Goal: Task Accomplishment & Management: Complete application form

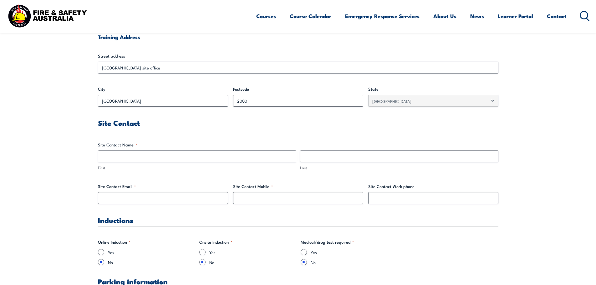
scroll to position [282, 0]
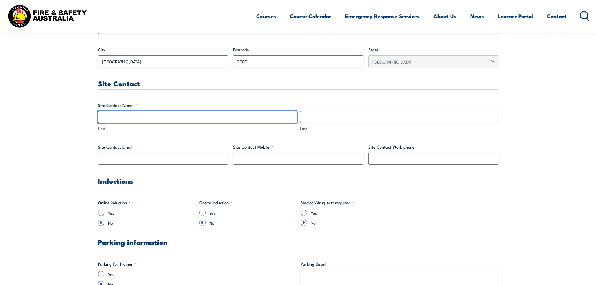
click at [124, 119] on input "First" at bounding box center [197, 117] width 198 height 12
type input "Tadhg"
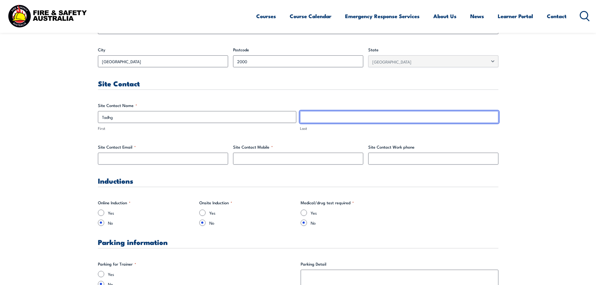
type input "Stack"
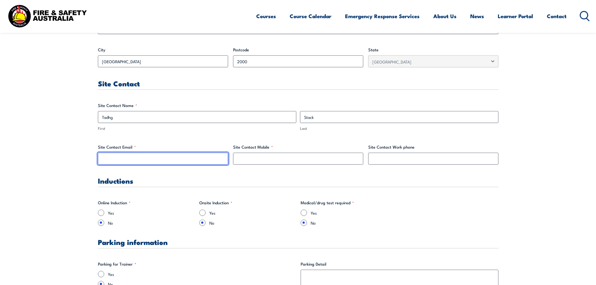
type input "[EMAIL_ADDRESS][DOMAIN_NAME]"
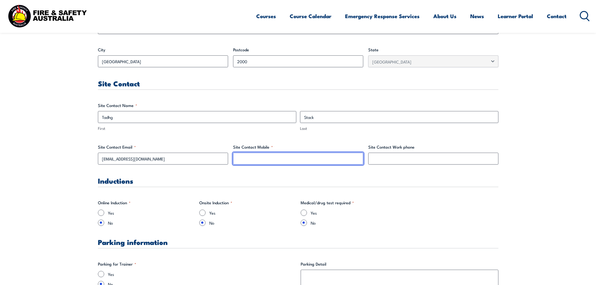
type input "0451091488"
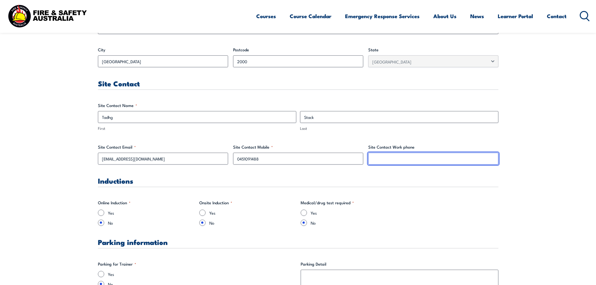
click at [380, 159] on input "Site Contact Work phone" at bounding box center [433, 159] width 130 height 12
type input "0451091488"
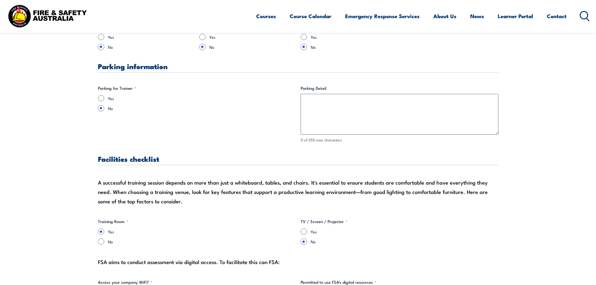
scroll to position [469, 0]
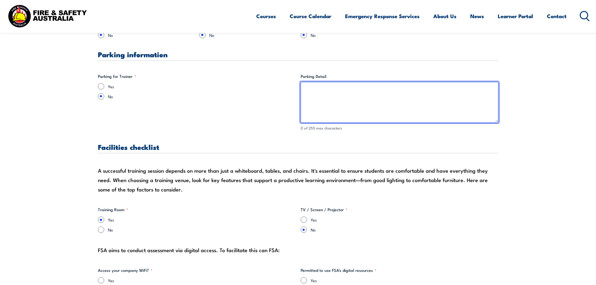
click at [317, 90] on textarea "Parking Detail" at bounding box center [400, 102] width 198 height 41
click at [371, 90] on textarea "[PERSON_NAME] Parking available at [STREET_ADDRESS][PERSON_NAME]," at bounding box center [400, 102] width 198 height 41
click at [396, 87] on textarea "[PERSON_NAME] Parking available at [STREET_ADDRESS][PERSON_NAME]," at bounding box center [400, 102] width 198 height 41
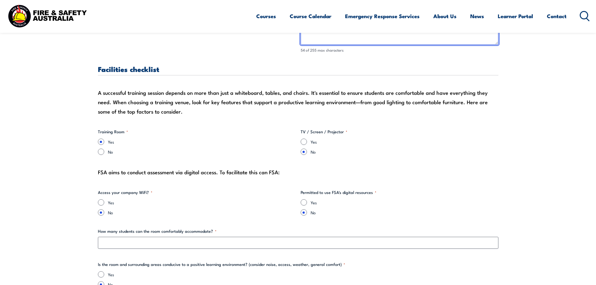
scroll to position [563, 0]
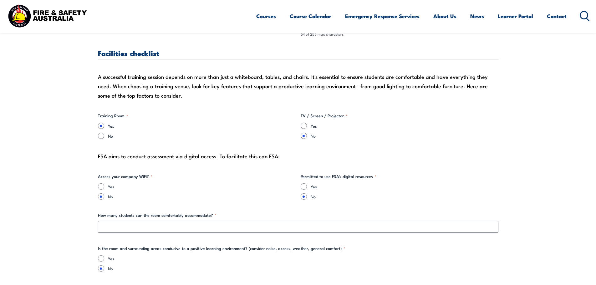
type textarea "[PERSON_NAME] Parking available at [STREET_ADDRESS][PERSON_NAME]"
click at [101, 186] on input "Yes" at bounding box center [101, 186] width 6 height 6
radio input "true"
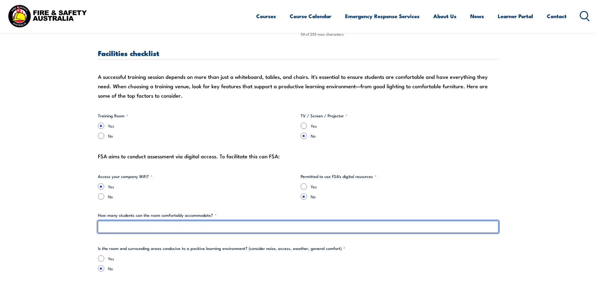
click at [121, 226] on input "How many students can the room comfortably accommodate? *" at bounding box center [298, 227] width 400 height 12
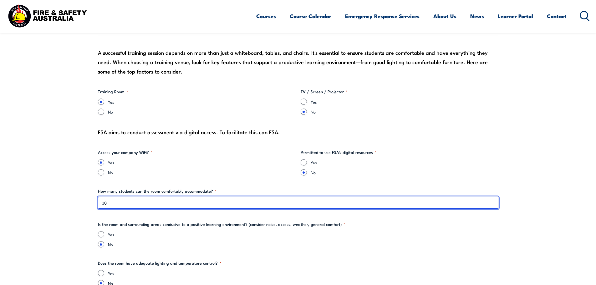
scroll to position [657, 0]
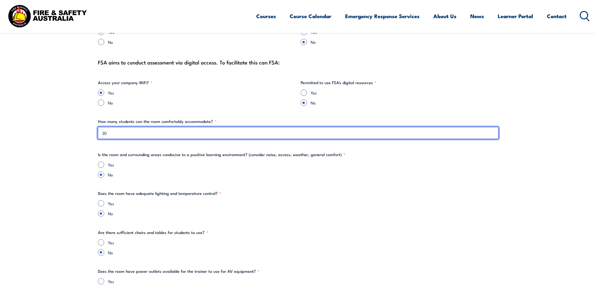
type input "30"
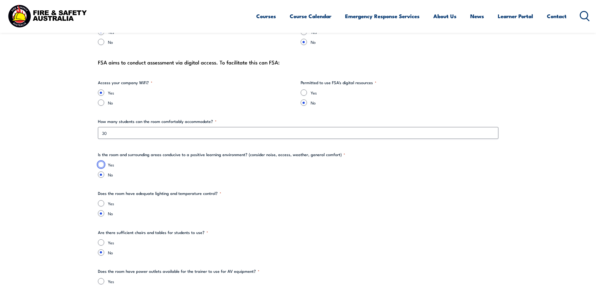
click at [100, 165] on input "Yes" at bounding box center [101, 164] width 6 height 6
radio input "true"
click at [98, 204] on input "Yes" at bounding box center [101, 203] width 6 height 6
radio input "true"
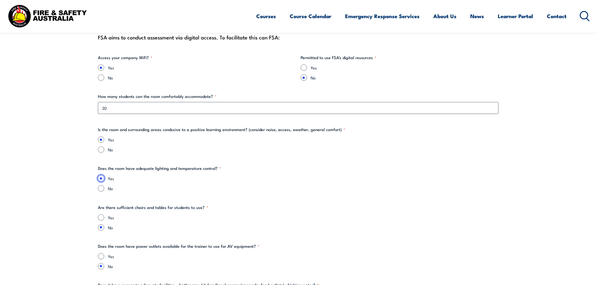
scroll to position [782, 0]
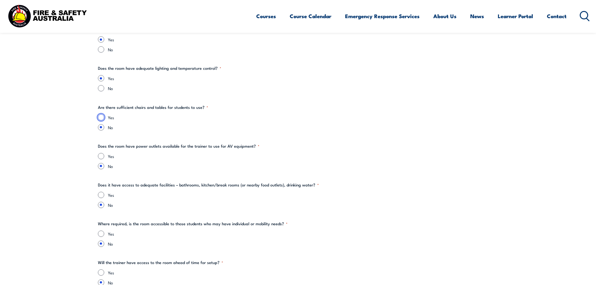
click at [100, 115] on input "Yes" at bounding box center [101, 117] width 6 height 6
radio input "true"
click at [102, 156] on input "Yes" at bounding box center [101, 156] width 6 height 6
radio input "true"
click at [103, 194] on input "Yes" at bounding box center [101, 195] width 6 height 6
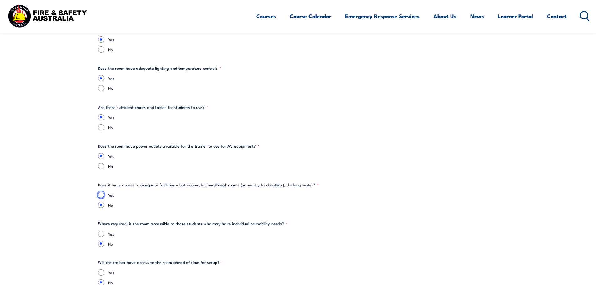
radio input "true"
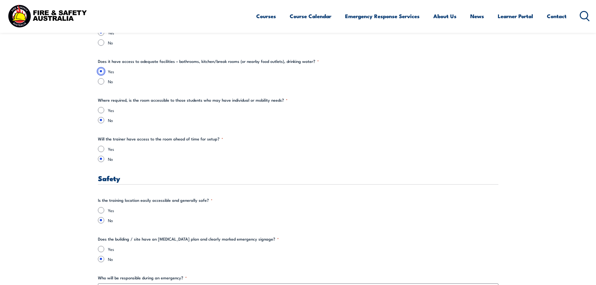
scroll to position [907, 0]
click at [104, 147] on input "Yes" at bounding box center [101, 147] width 6 height 6
radio input "true"
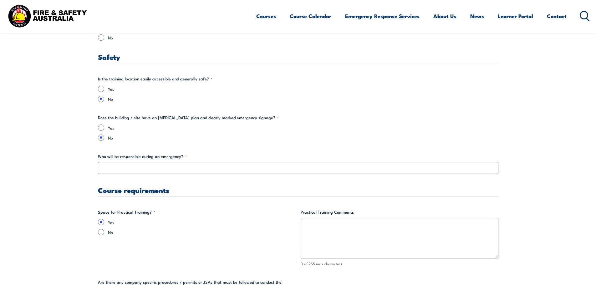
scroll to position [1032, 0]
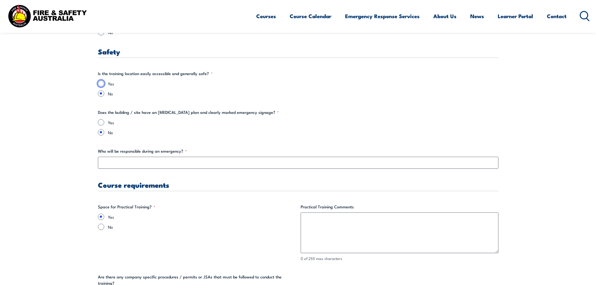
click at [103, 82] on input "Yes" at bounding box center [101, 83] width 6 height 6
radio input "true"
click at [101, 121] on input "Yes" at bounding box center [101, 122] width 6 height 6
radio input "true"
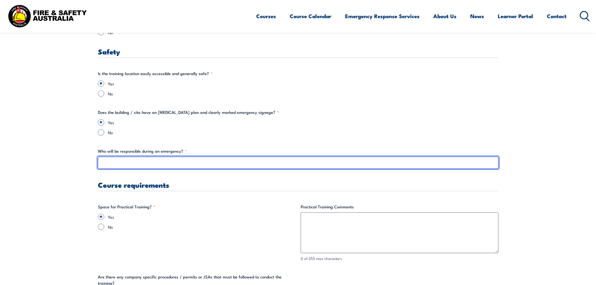
click at [136, 163] on input "Who will be responsible during an emergency? *" at bounding box center [298, 163] width 400 height 12
type input "[PERSON_NAME]"
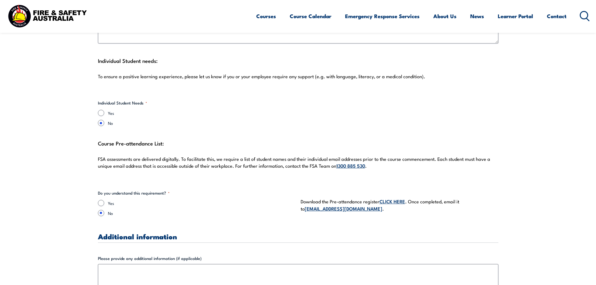
scroll to position [1627, 0]
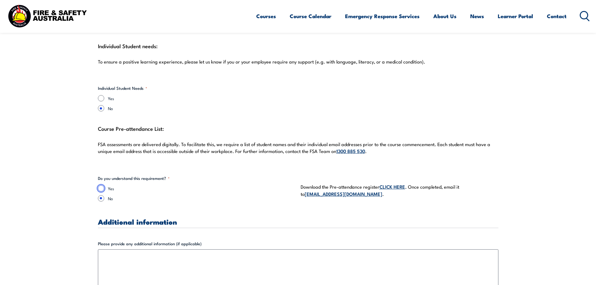
click at [100, 185] on input "Yes" at bounding box center [101, 188] width 6 height 6
radio input "true"
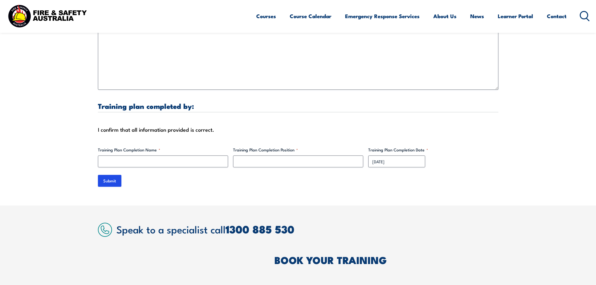
scroll to position [1908, 0]
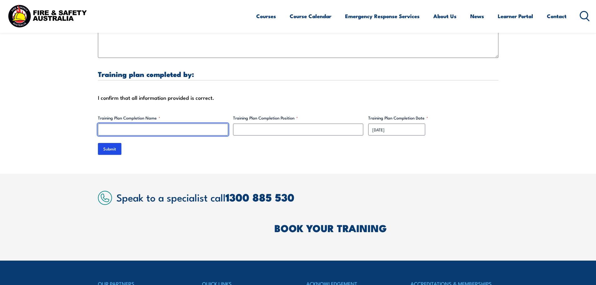
click at [137, 124] on input "Training Plan Completion Name *" at bounding box center [163, 130] width 130 height 12
type input "[PERSON_NAME]"
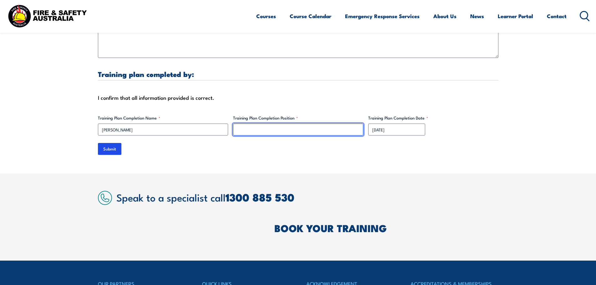
click at [245, 124] on input "Training Plan Completion Position *" at bounding box center [298, 130] width 130 height 12
type input "Senior HSE Advisor"
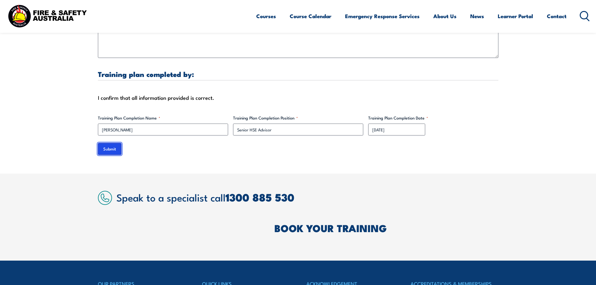
click at [114, 144] on input "Submit" at bounding box center [109, 149] width 23 height 12
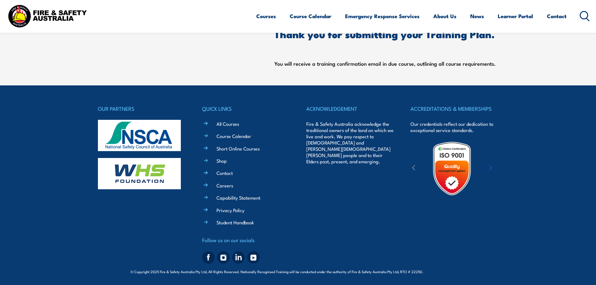
scroll to position [0, 0]
